Goal: Transaction & Acquisition: Purchase product/service

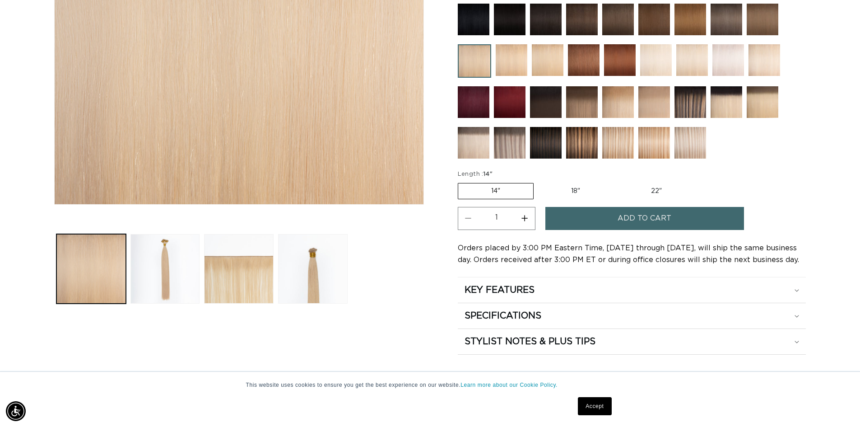
scroll to position [0, 1593]
click at [654, 190] on label "22" Variant sold out or unavailable" at bounding box center [656, 190] width 77 height 15
click at [618, 182] on input "22" Variant sold out or unavailable" at bounding box center [618, 181] width 0 height 0
radio input "true"
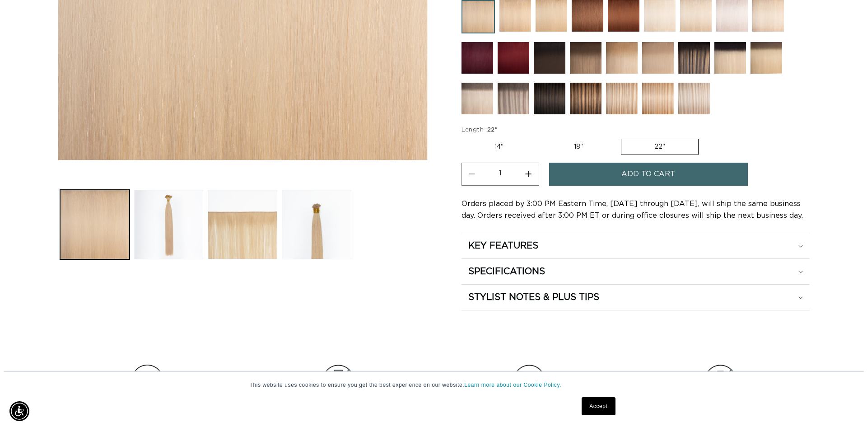
scroll to position [316, 0]
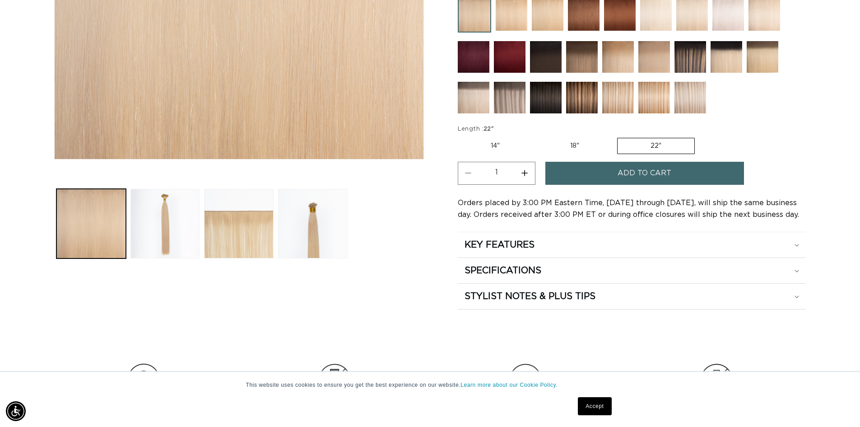
click at [615, 173] on button "Add to cart" at bounding box center [645, 173] width 199 height 23
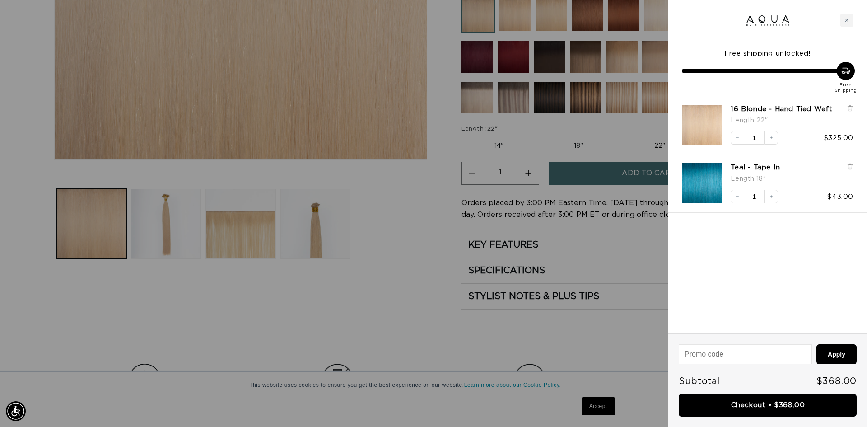
scroll to position [0, 1606]
click at [849, 169] on icon at bounding box center [850, 167] width 4 height 5
click at [792, 409] on link "Checkout • $325.00" at bounding box center [768, 405] width 178 height 23
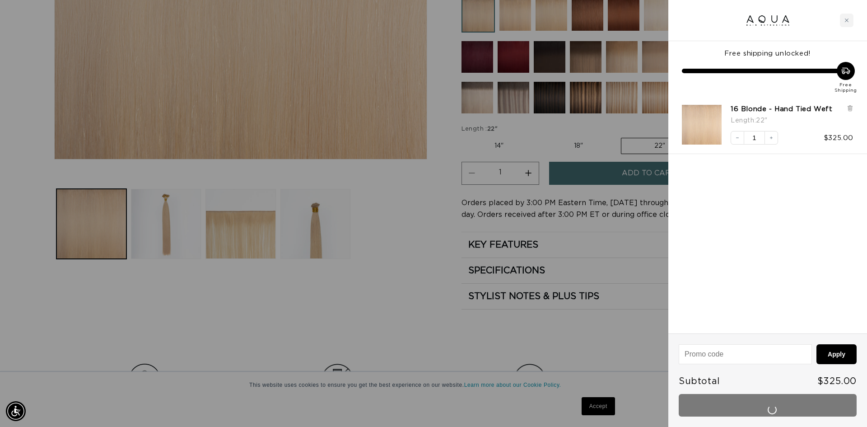
scroll to position [0, 803]
click at [773, 405] on div "Checkout • $325.00" at bounding box center [768, 405] width 178 height 23
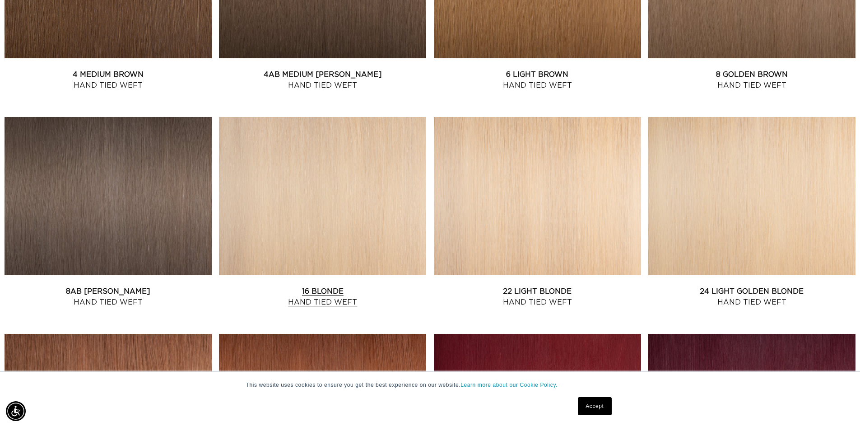
click at [374, 286] on link "16 Blonde Hand Tied Weft" at bounding box center [322, 297] width 207 height 22
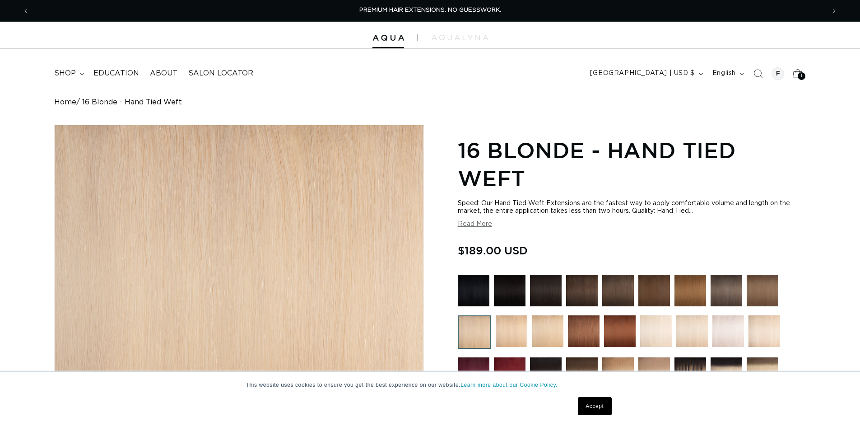
click at [799, 72] on icon at bounding box center [797, 73] width 21 height 21
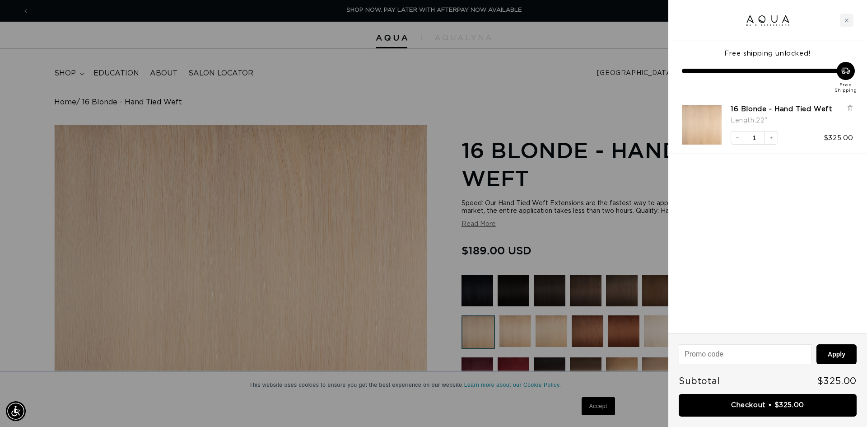
scroll to position [0, 1606]
click at [807, 58] on div "Free shipping unlocked! Free Shipping" at bounding box center [767, 68] width 199 height 55
click at [784, 409] on link "Checkout • $325.00" at bounding box center [768, 405] width 178 height 23
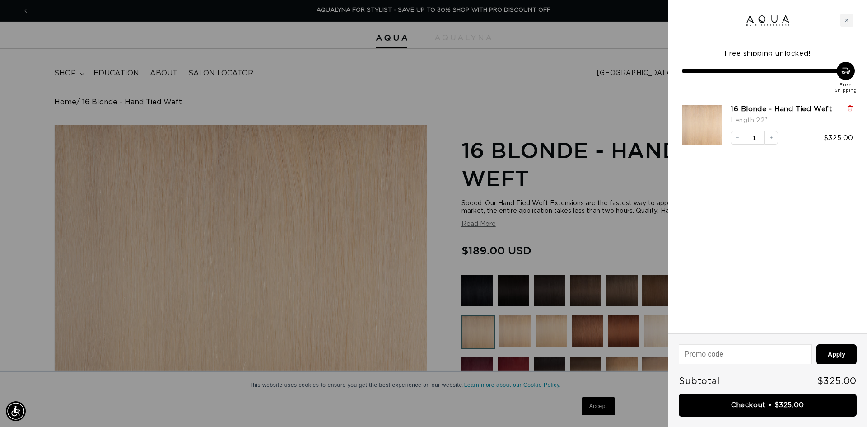
click at [847, 108] on icon at bounding box center [850, 108] width 7 height 7
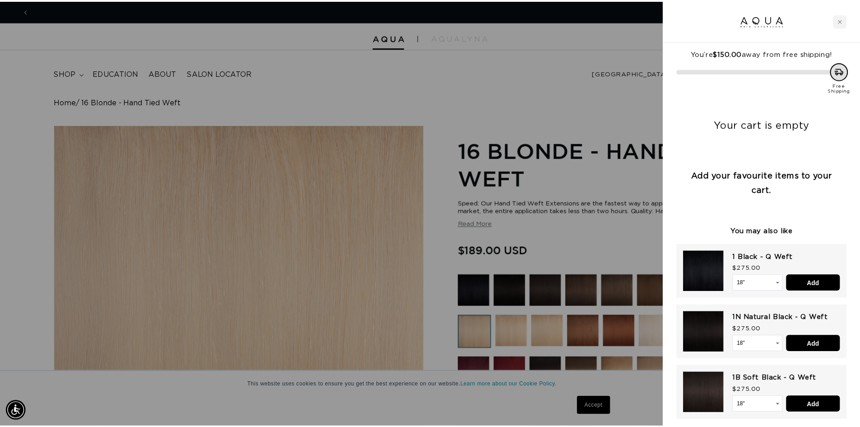
scroll to position [0, 0]
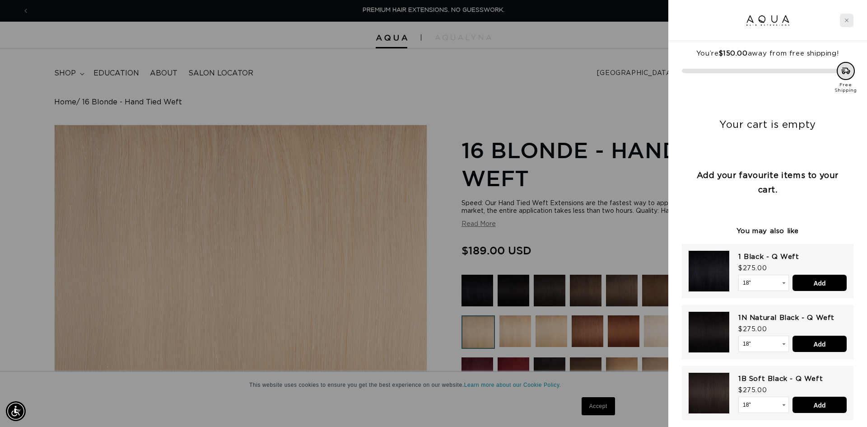
click at [847, 21] on icon "Close cart" at bounding box center [847, 20] width 5 height 5
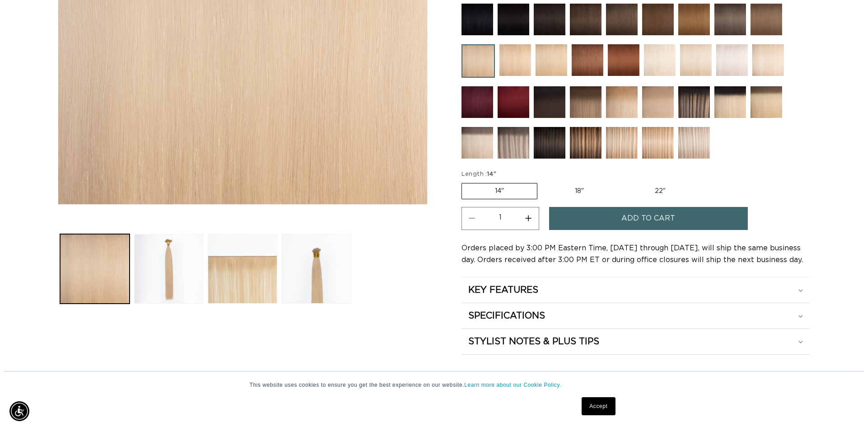
scroll to position [0, 796]
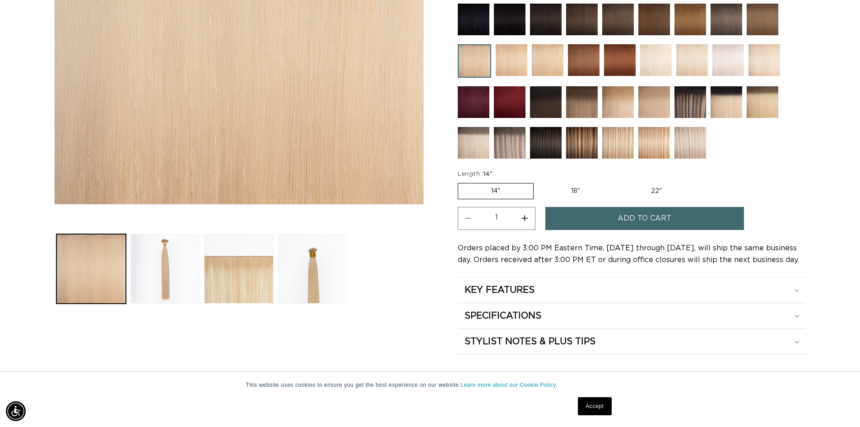
click at [586, 195] on label "18" Variant sold out or unavailable" at bounding box center [575, 190] width 75 height 15
click at [539, 182] on input "18" Variant sold out or unavailable" at bounding box center [538, 181] width 0 height 0
radio input "true"
click at [589, 224] on button "Add to cart" at bounding box center [645, 218] width 199 height 23
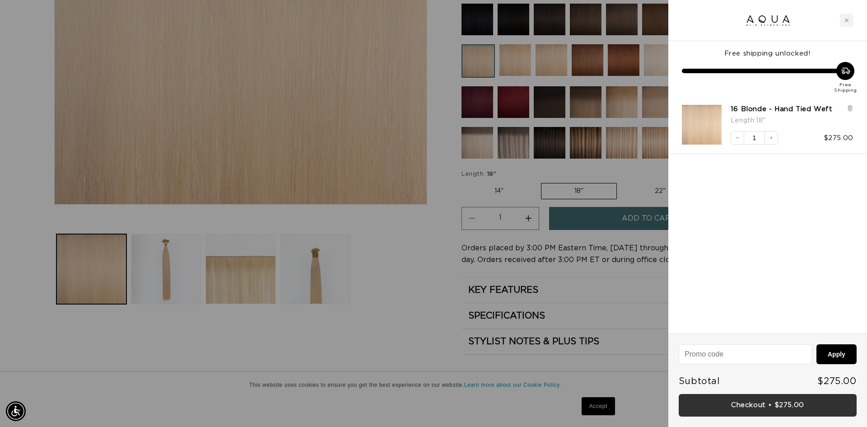
scroll to position [0, 1606]
click at [753, 405] on link "Checkout • $275.00" at bounding box center [768, 405] width 178 height 23
